Goal: Find specific page/section: Find specific page/section

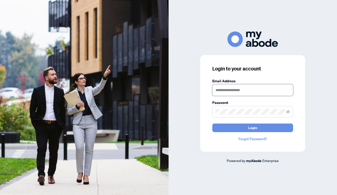
click at [225, 90] on input "text" at bounding box center [252, 90] width 81 height 12
type input "**********"
click at [248, 129] on span "Login" at bounding box center [252, 128] width 9 height 8
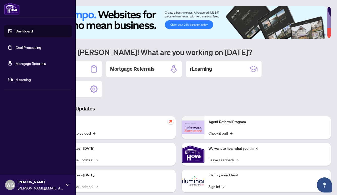
click at [27, 47] on link "Deal Processing" at bounding box center [28, 47] width 25 height 5
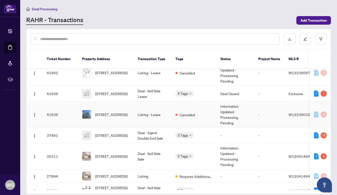
scroll to position [83, 0]
click at [113, 154] on span "[STREET_ADDRESS]" at bounding box center [111, 157] width 32 height 6
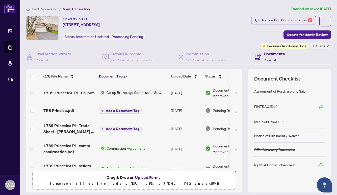
click at [275, 21] on div "Transaction Communication 6" at bounding box center [286, 20] width 51 height 8
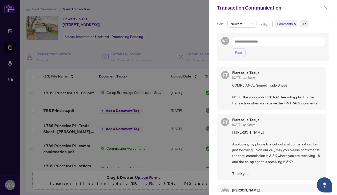
click at [325, 7] on icon "close" at bounding box center [325, 8] width 4 height 4
